Goal: Communication & Community: Answer question/provide support

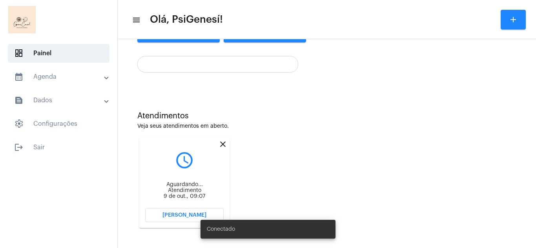
scroll to position [146, 0]
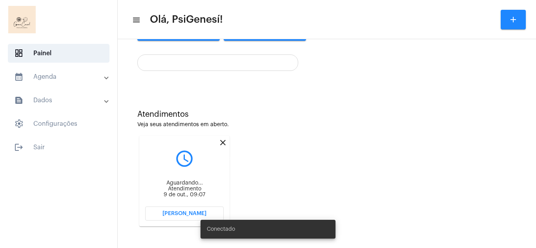
click at [222, 141] on mat-icon "close" at bounding box center [222, 142] width 9 height 9
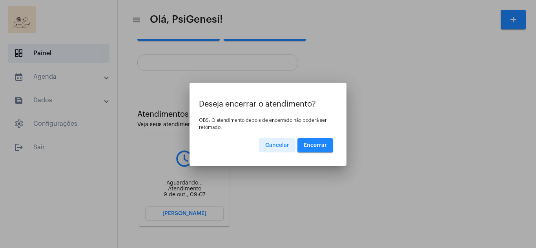
click at [310, 149] on button "Encerrar" at bounding box center [315, 146] width 36 height 14
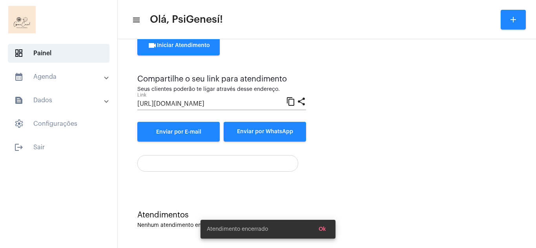
scroll to position [45, 0]
click at [186, 48] on button "videocam Iniciar Atendimento" at bounding box center [178, 46] width 82 height 20
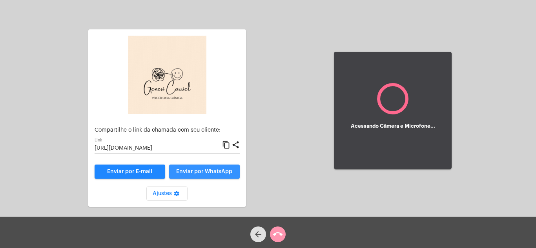
click at [199, 174] on span "Enviar por WhatsApp" at bounding box center [204, 171] width 56 height 5
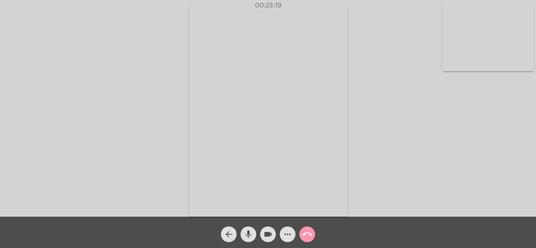
click at [306, 238] on mat-icon "call_end" at bounding box center [307, 234] width 9 height 9
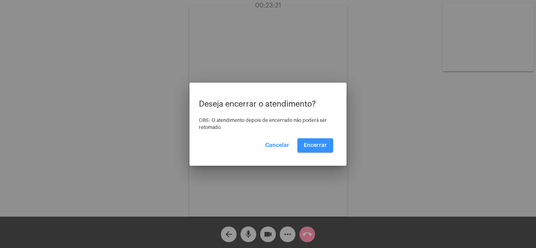
click at [315, 149] on button "Encerrar" at bounding box center [315, 146] width 36 height 14
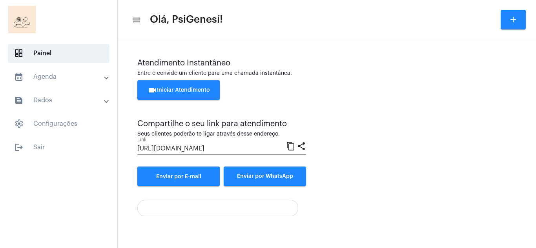
click at [186, 83] on button "videocam Iniciar Atendimento" at bounding box center [178, 90] width 82 height 20
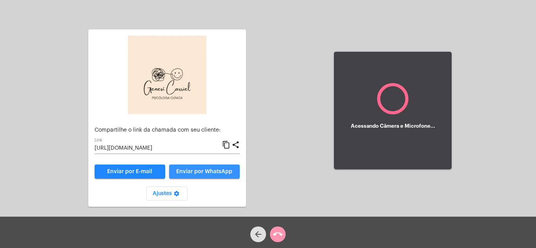
click at [205, 171] on span "Enviar por WhatsApp" at bounding box center [204, 171] width 56 height 5
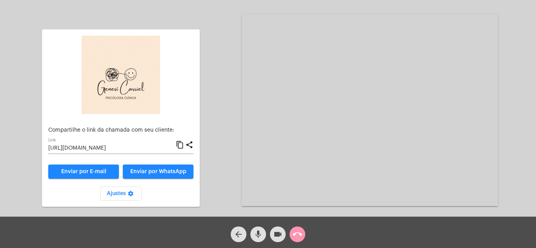
click at [280, 235] on mat-icon "videocam" at bounding box center [277, 234] width 9 height 9
click at [275, 236] on mat-icon "videocam_off" at bounding box center [277, 234] width 9 height 9
